Goal: Find contact information: Find contact information

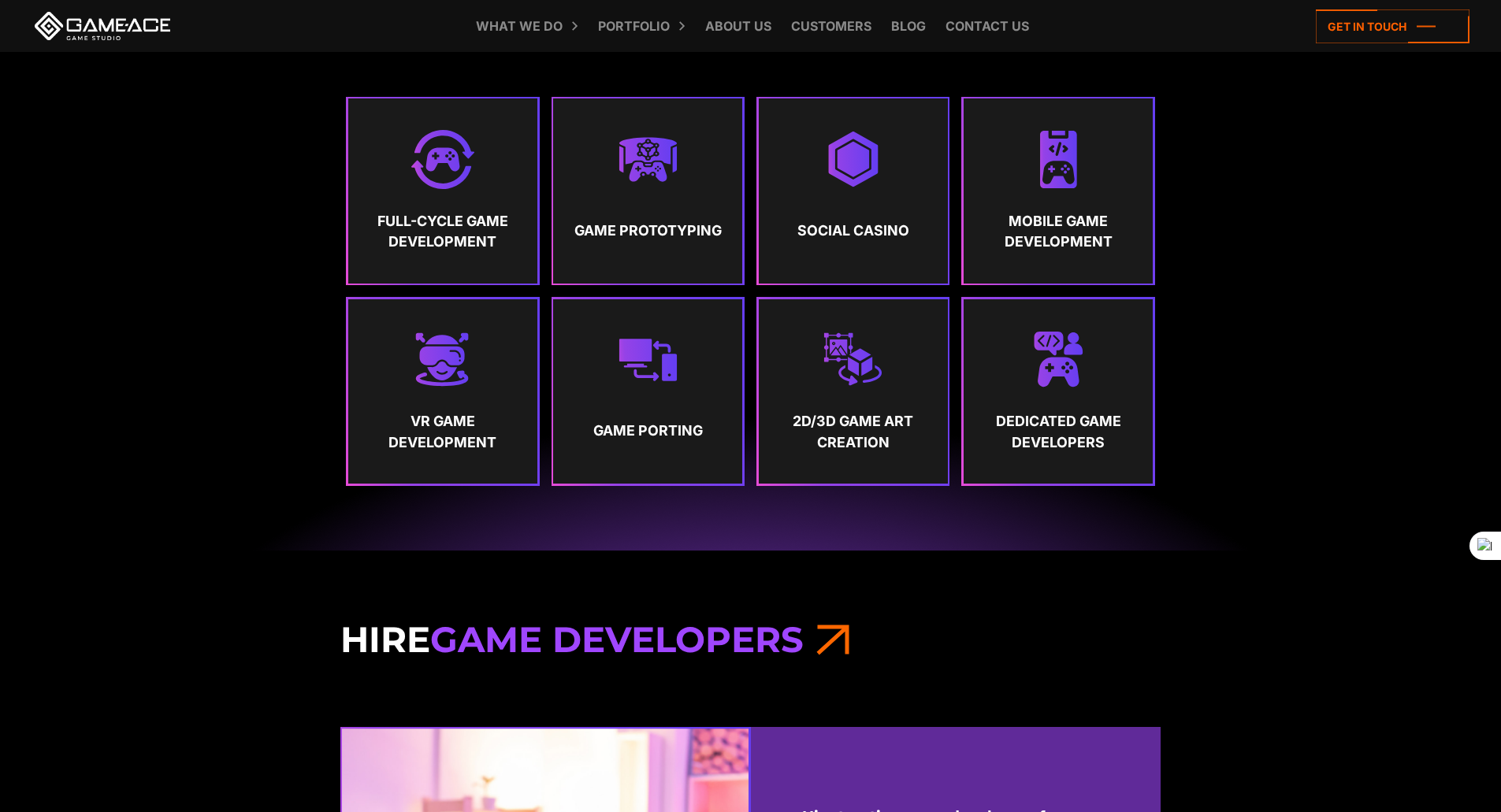
scroll to position [1103, 0]
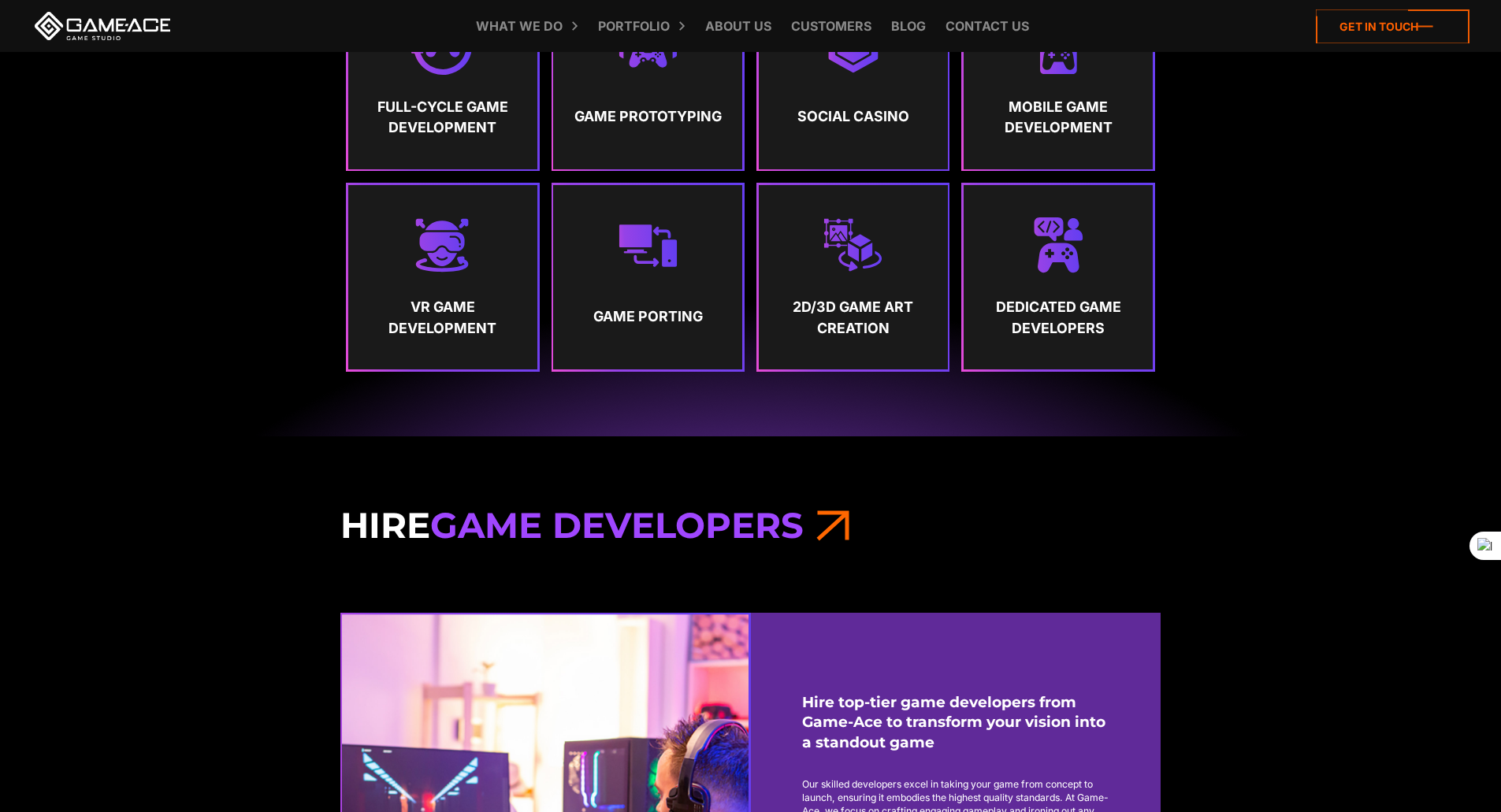
click at [1378, 18] on icon at bounding box center [1392, 26] width 154 height 34
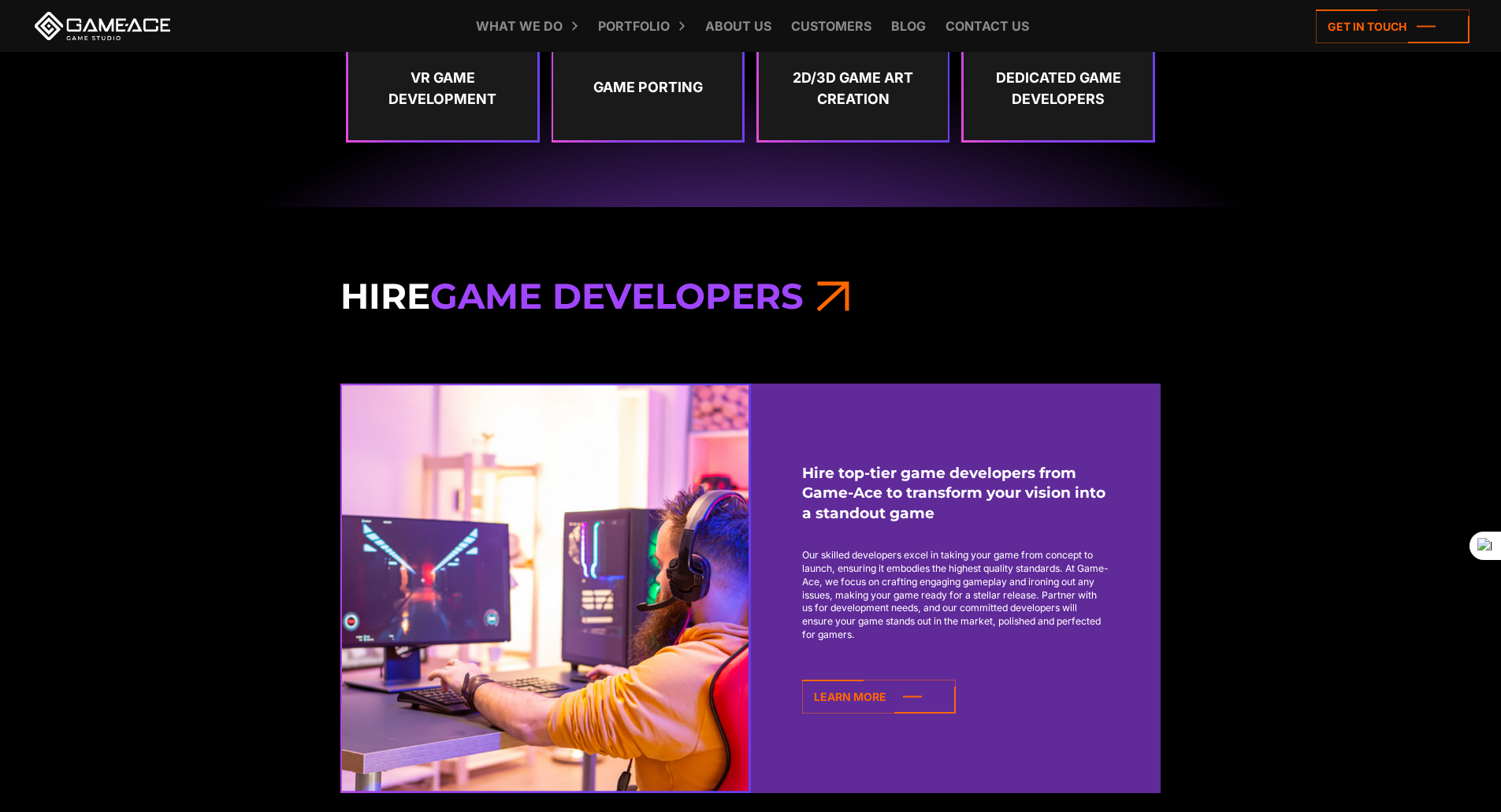
scroll to position [1493, 0]
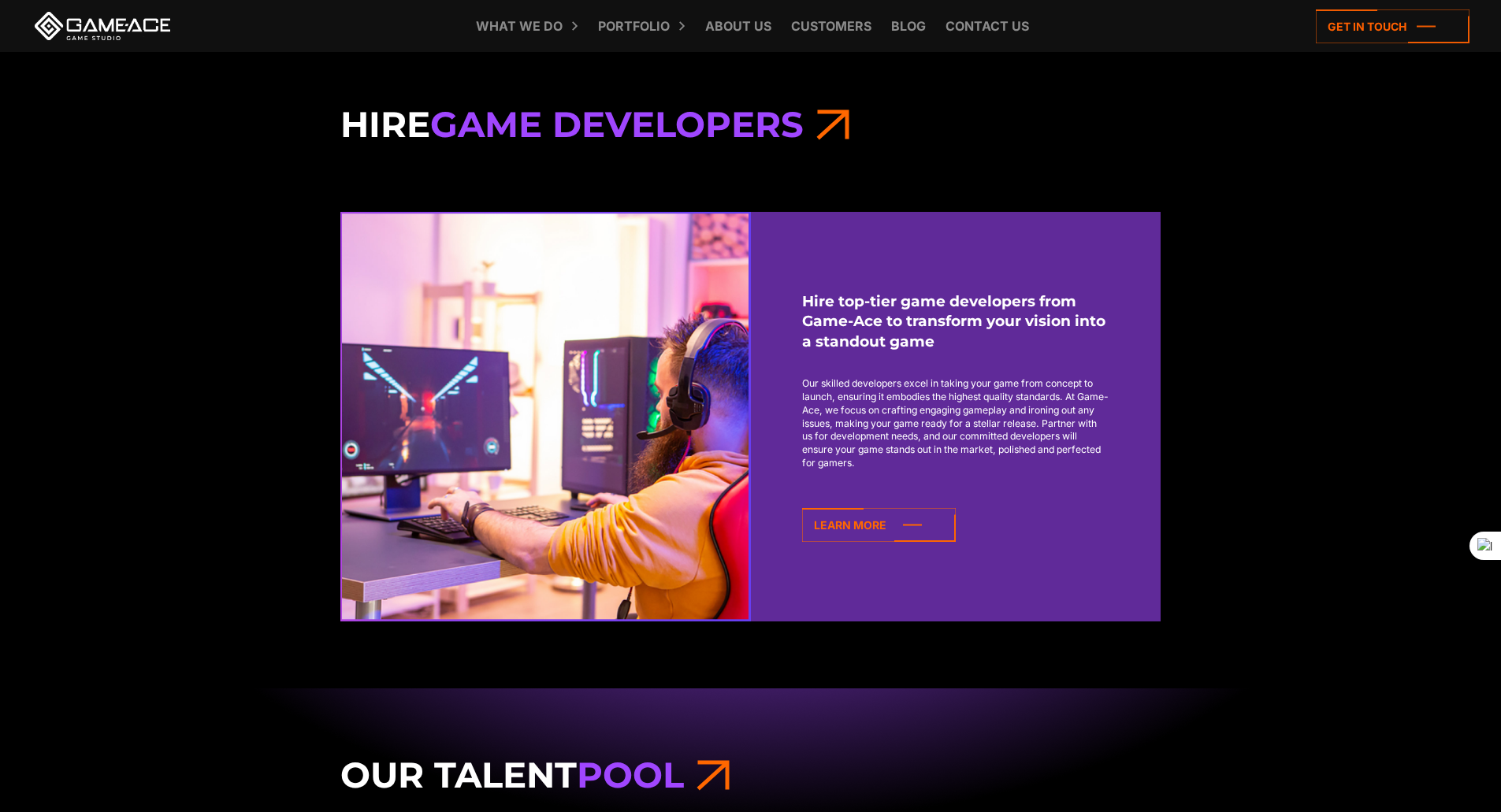
scroll to position [1496, 0]
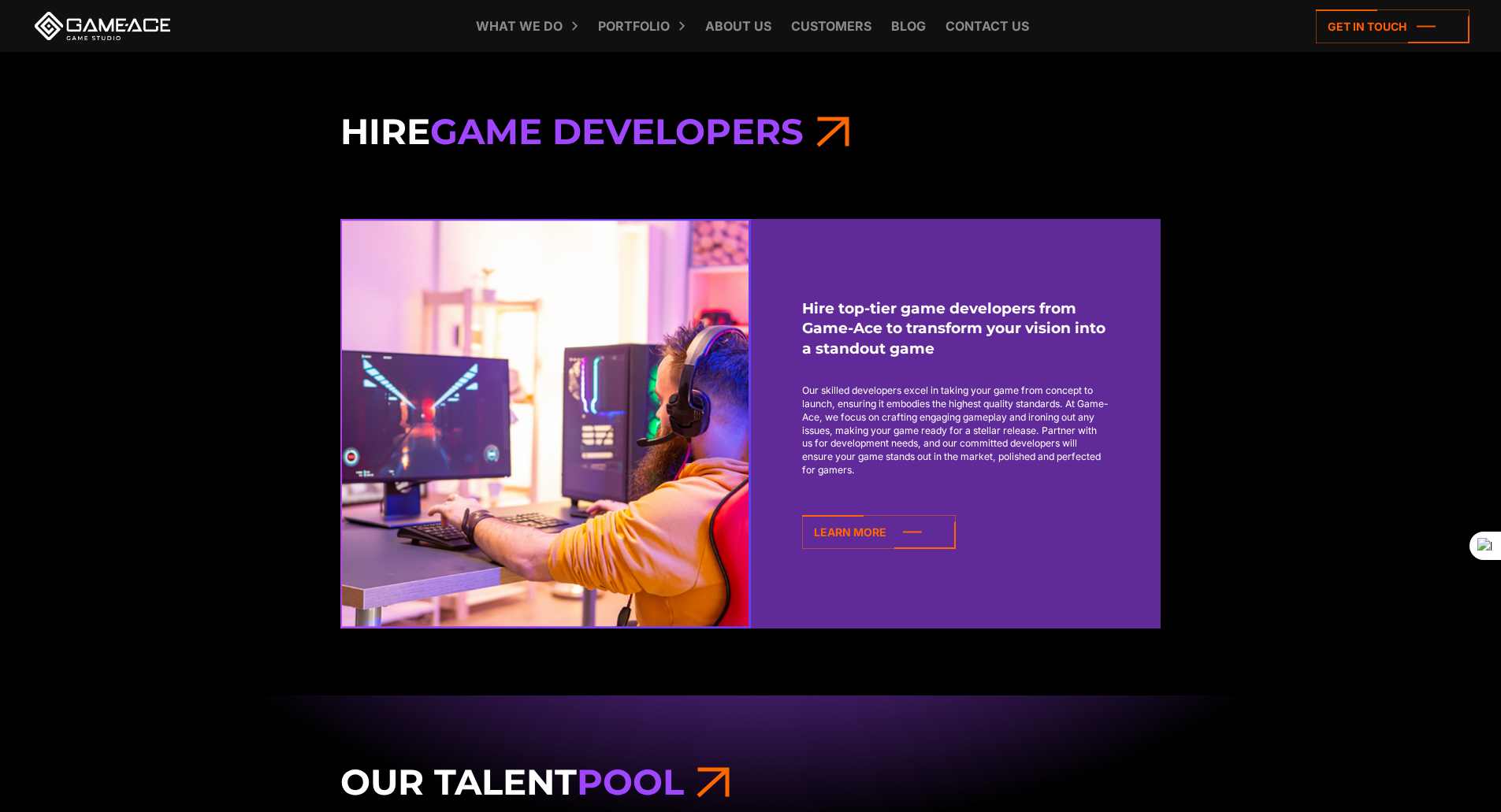
click at [646, 125] on span "Game Developers" at bounding box center [617, 131] width 374 height 43
click at [862, 115] on h3 "Hire Game Developers" at bounding box center [751, 131] width 821 height 44
click at [405, 139] on h3 "Hire Game Developers" at bounding box center [751, 131] width 821 height 44
click at [894, 450] on p "Our skilled developers excel in taking your game from concept to launch, ensuri…" at bounding box center [956, 431] width 307 height 93
click at [849, 524] on icon at bounding box center [879, 531] width 154 height 34
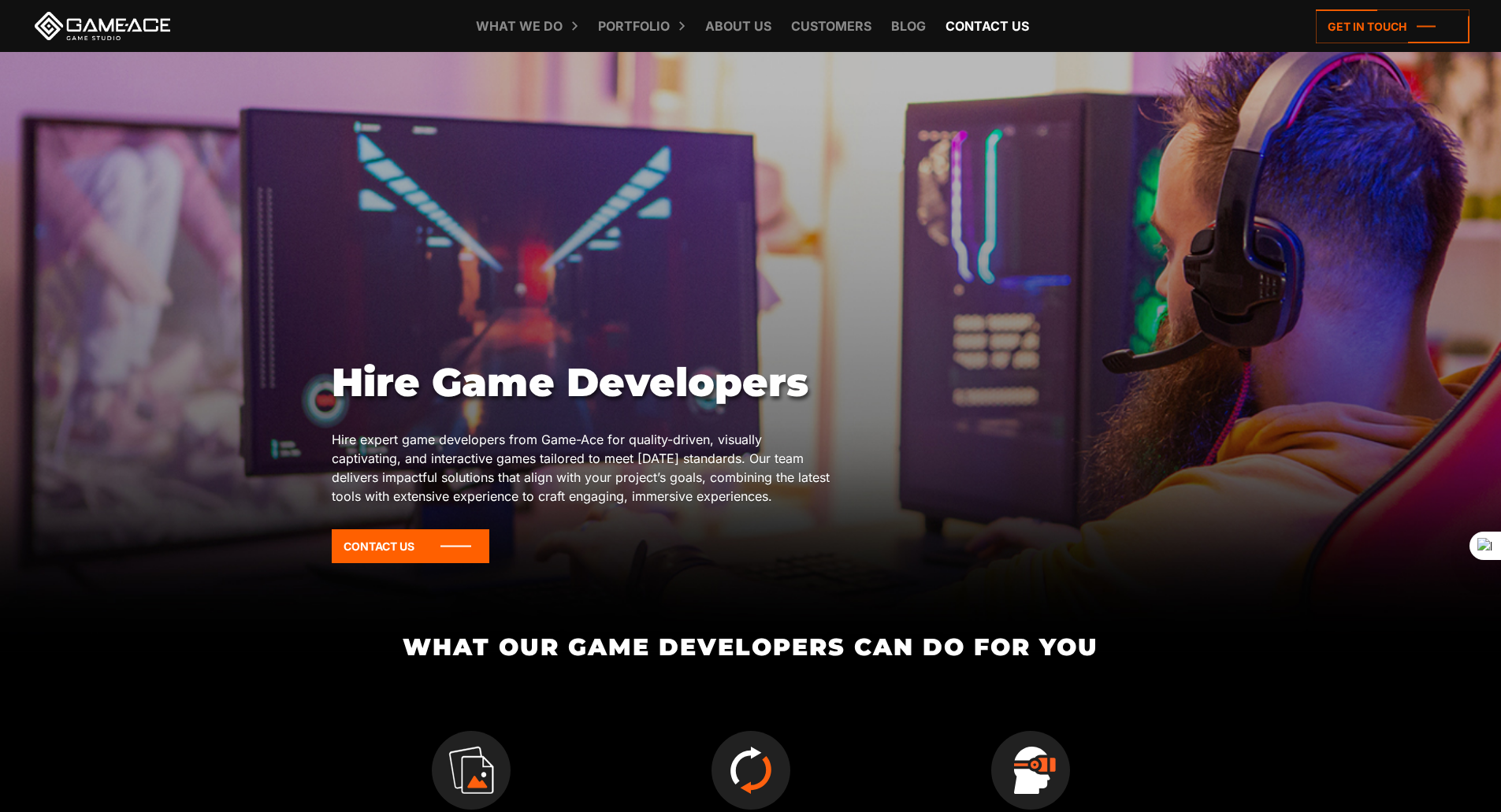
click at [969, 12] on link "Contact us" at bounding box center [988, 26] width 100 height 52
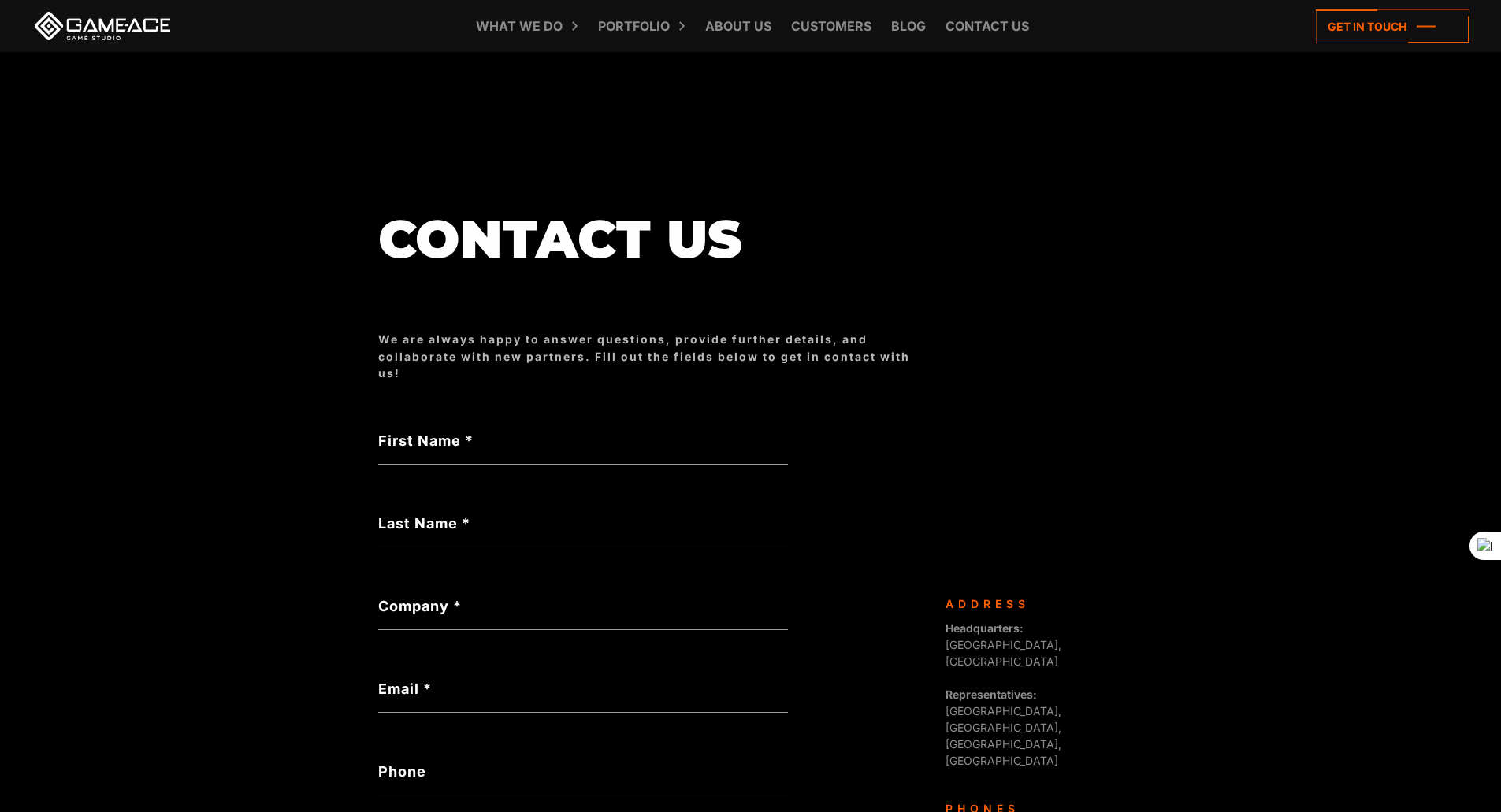
drag, startPoint x: 905, startPoint y: 255, endPoint x: 918, endPoint y: 262, distance: 14.8
